Goal: Communication & Community: Answer question/provide support

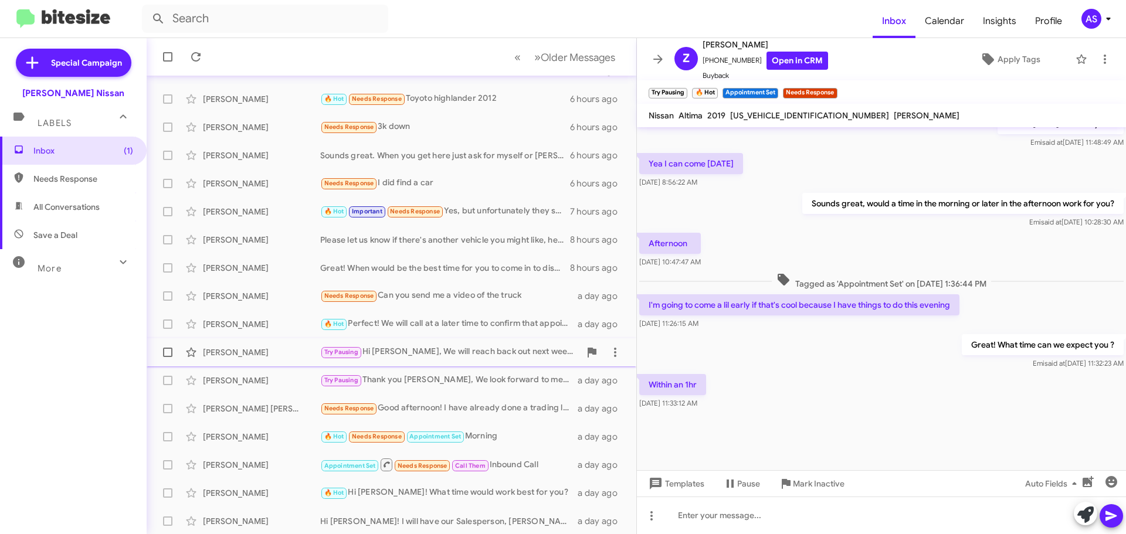
scroll to position [147, 0]
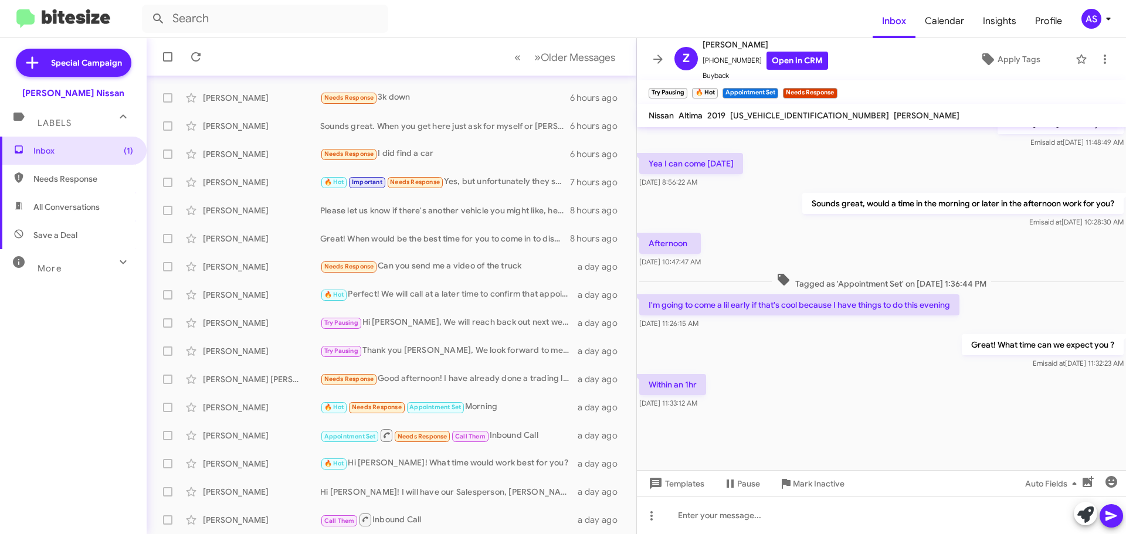
click at [87, 457] on div "Inbox (1) Needs Response All Conversations Save a Deal More Important 🔥 Hot App…" at bounding box center [73, 297] width 147 height 321
click at [131, 373] on div "Inbox (1) Needs Response All Conversations Save a Deal More Important 🔥 Hot App…" at bounding box center [73, 297] width 147 height 321
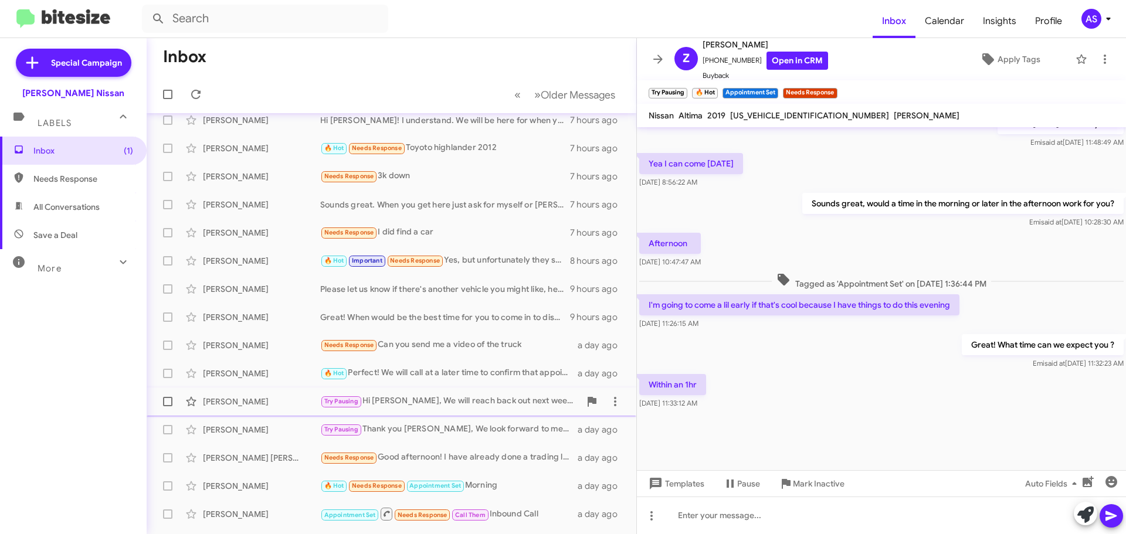
scroll to position [0, 0]
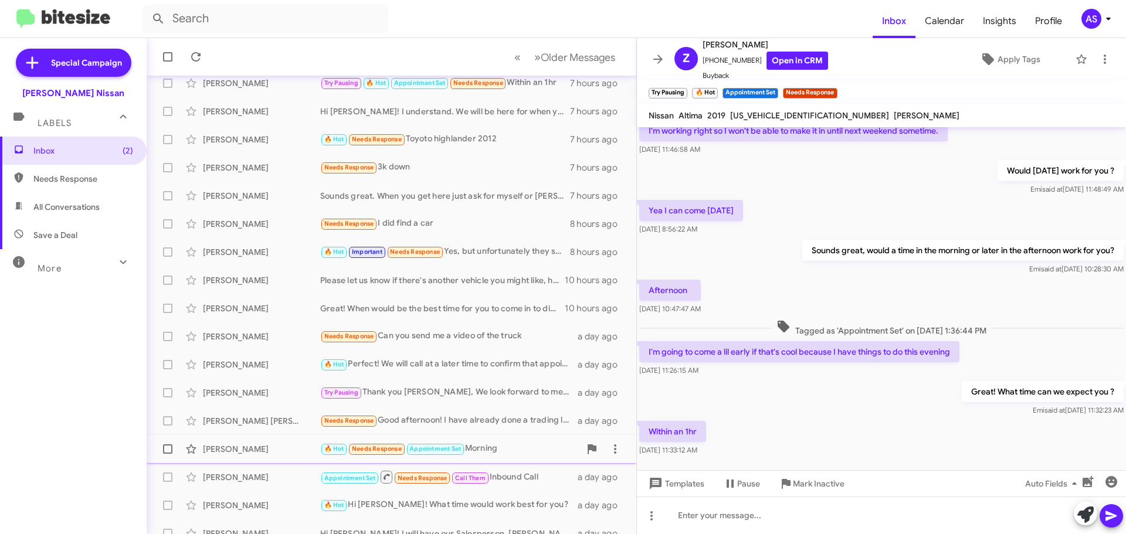
scroll to position [147, 0]
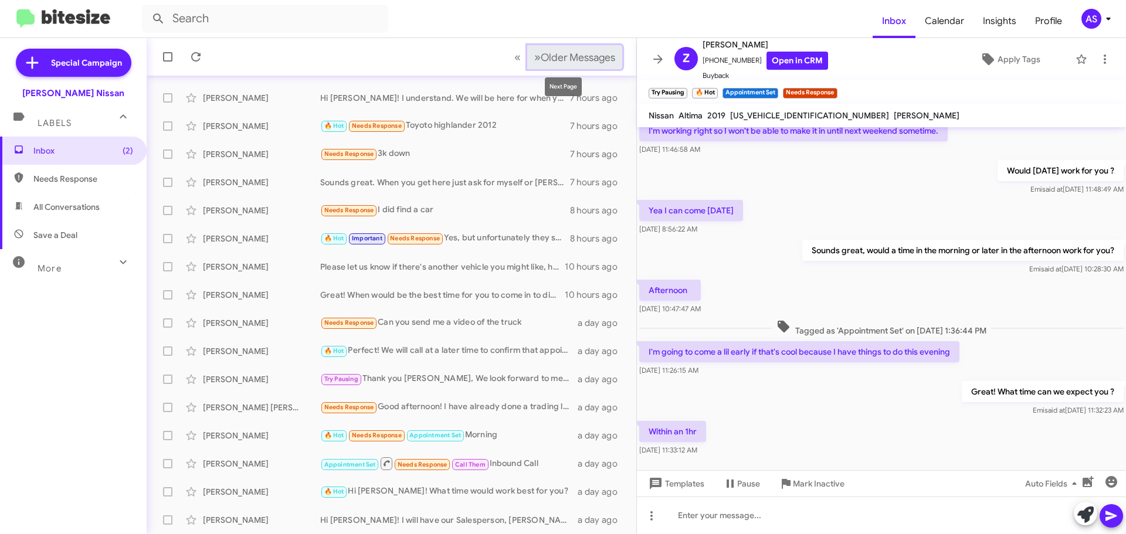
click at [558, 52] on span "Older Messages" at bounding box center [578, 57] width 74 height 13
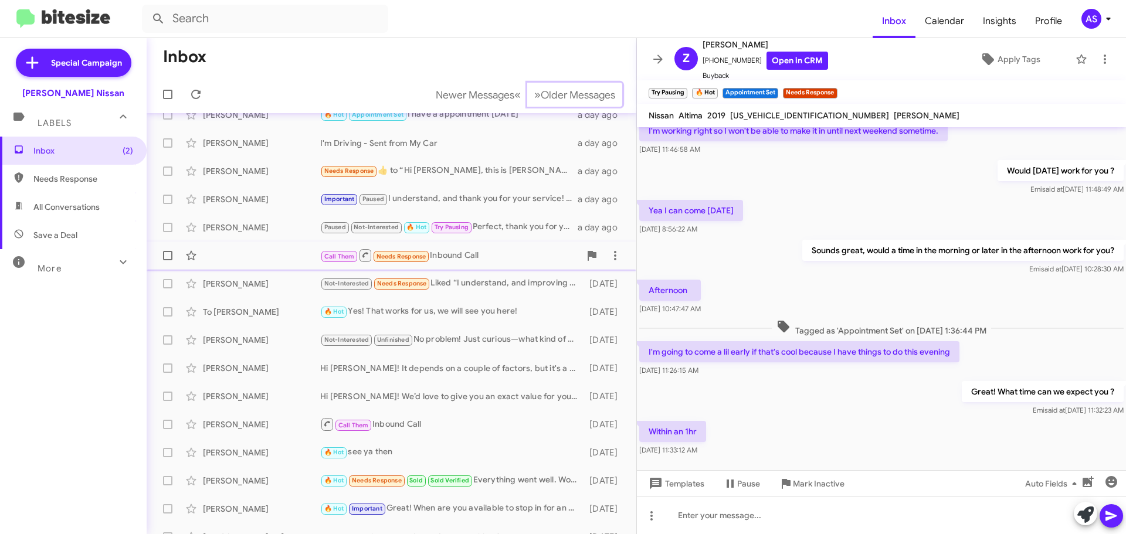
scroll to position [29, 0]
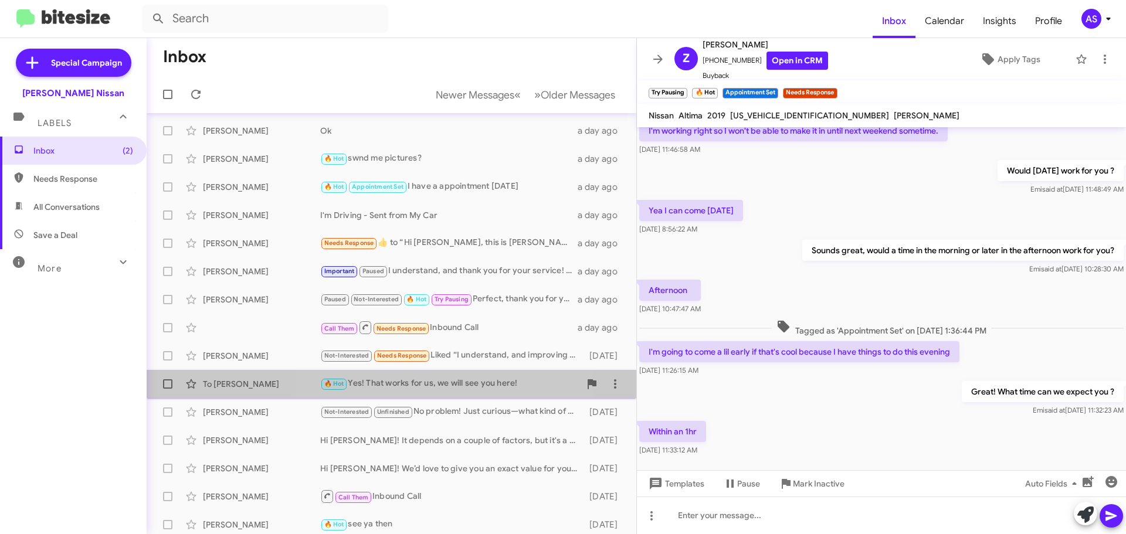
click at [431, 373] on div "To Thi Nguyen 🔥 Hot Yes! That works for us, we will see you here! 2 days ago" at bounding box center [391, 383] width 471 height 23
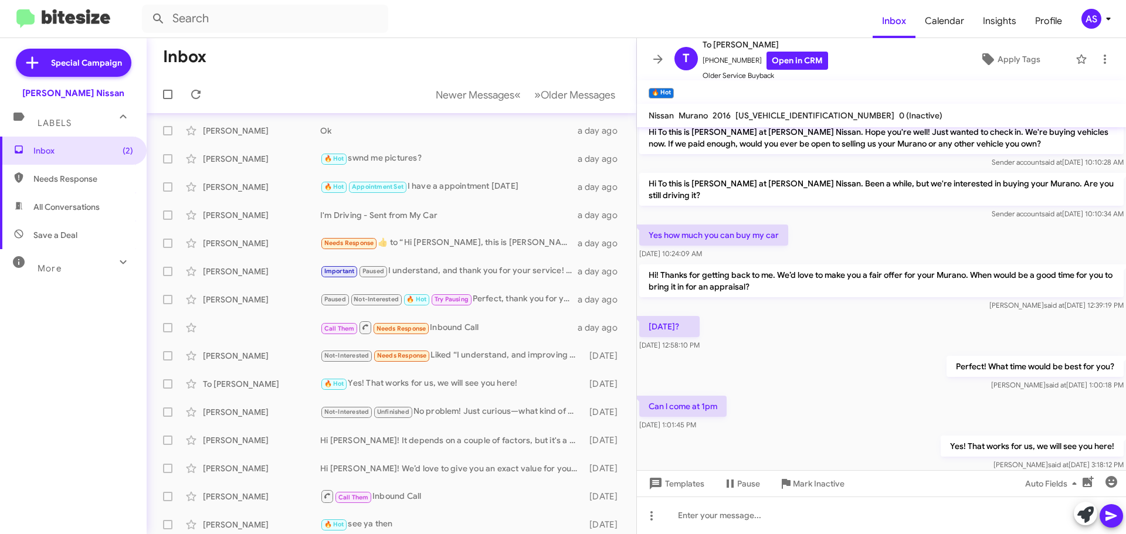
scroll to position [389, 0]
